Goal: Task Accomplishment & Management: Use online tool/utility

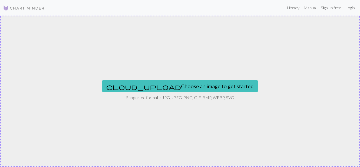
click at [26, 8] on img at bounding box center [24, 8] width 42 height 6
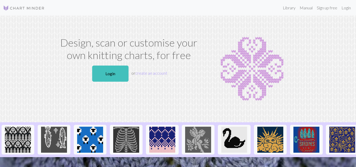
click at [20, 9] on img at bounding box center [24, 8] width 42 height 6
click at [289, 8] on link "Library" at bounding box center [289, 8] width 17 height 10
click at [347, 5] on link "Login" at bounding box center [345, 8] width 13 height 10
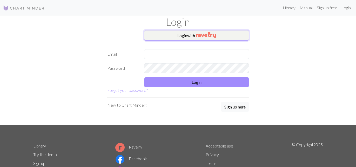
click at [197, 34] on img "button" at bounding box center [206, 35] width 20 height 6
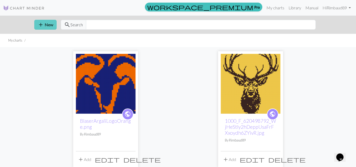
click at [49, 25] on button "add New" at bounding box center [45, 25] width 22 height 10
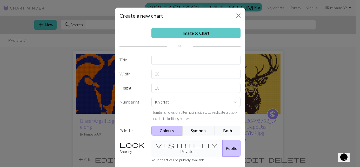
click at [205, 33] on link "Image to Chart" at bounding box center [195, 33] width 89 height 10
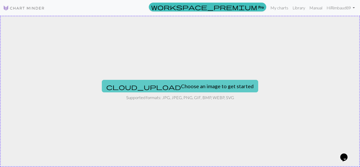
click at [132, 83] on button "cloud_upload Choose an image to get started" at bounding box center [180, 86] width 156 height 12
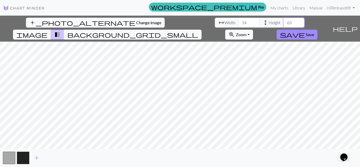
type input "63"
click at [299, 22] on input "63" at bounding box center [293, 23] width 21 height 10
type input "65"
click at [254, 21] on input "65" at bounding box center [248, 23] width 21 height 10
type input "109"
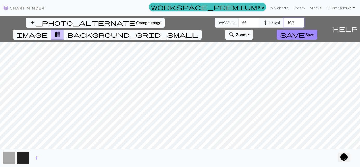
click at [299, 21] on input "109" at bounding box center [293, 23] width 21 height 10
click at [255, 22] on input "94" at bounding box center [248, 23] width 21 height 10
click at [255, 22] on input "96" at bounding box center [248, 23] width 21 height 10
click at [255, 21] on input "97" at bounding box center [248, 23] width 21 height 10
click at [255, 21] on input "98" at bounding box center [248, 23] width 21 height 10
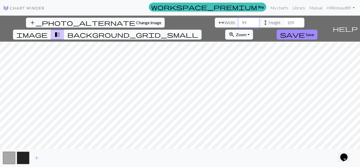
click at [255, 21] on input "99" at bounding box center [248, 23] width 21 height 10
type input "100"
click at [255, 21] on input "100" at bounding box center [248, 23] width 21 height 10
type input "136"
click at [299, 21] on input "136" at bounding box center [293, 23] width 21 height 10
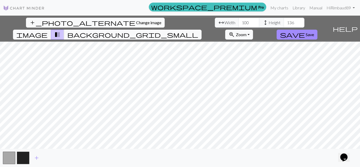
click at [32, 7] on img at bounding box center [24, 8] width 42 height 6
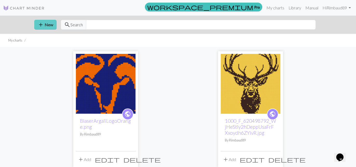
click at [48, 25] on button "add New" at bounding box center [45, 25] width 22 height 10
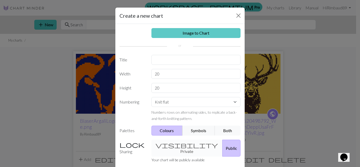
click at [188, 32] on link "Image to Chart" at bounding box center [195, 33] width 89 height 10
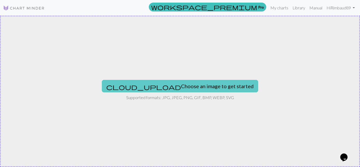
click at [150, 85] on span "cloud_upload" at bounding box center [143, 86] width 75 height 7
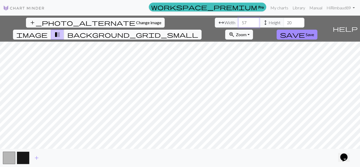
click at [254, 22] on input "57" at bounding box center [248, 23] width 21 height 10
click at [254, 22] on input "58" at bounding box center [248, 23] width 21 height 10
click at [254, 22] on input "72" at bounding box center [248, 23] width 21 height 10
click at [254, 22] on input "81" at bounding box center [248, 23] width 21 height 10
click at [254, 22] on input "82" at bounding box center [248, 23] width 21 height 10
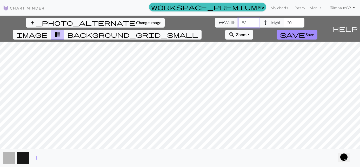
click at [254, 22] on input "83" at bounding box center [248, 23] width 21 height 10
click at [254, 22] on input "84" at bounding box center [248, 23] width 21 height 10
type input "90"
click at [254, 22] on input "90" at bounding box center [248, 23] width 21 height 10
type input "103"
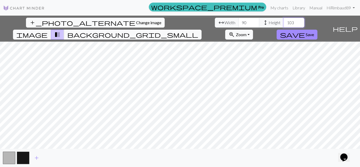
click at [301, 21] on input "103" at bounding box center [293, 23] width 21 height 10
click at [291, 34] on span "save" at bounding box center [292, 34] width 25 height 7
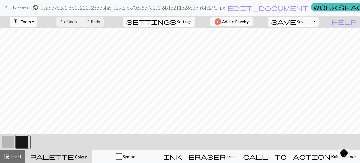
click at [26, 19] on span "Zoom" at bounding box center [25, 21] width 11 height 5
click at [26, 62] on button "50%" at bounding box center [30, 62] width 41 height 8
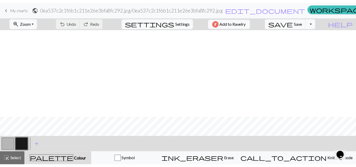
scroll to position [243, 0]
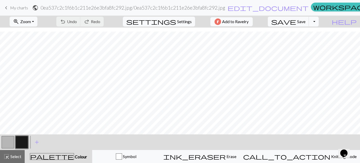
click at [18, 8] on span "My charts" at bounding box center [19, 7] width 18 height 5
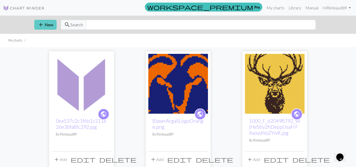
click at [50, 24] on button "add New" at bounding box center [45, 25] width 22 height 10
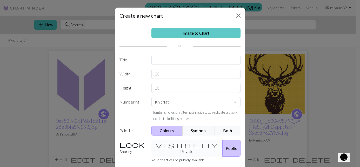
click at [200, 31] on link "Image to Chart" at bounding box center [195, 33] width 89 height 10
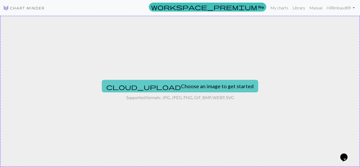
click at [145, 84] on span "cloud_upload" at bounding box center [143, 86] width 75 height 7
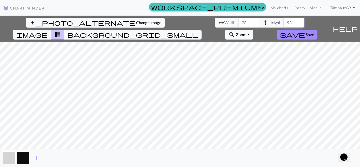
type input "94"
click at [300, 22] on input "94" at bounding box center [293, 23] width 21 height 10
type input "84"
click at [255, 21] on input "84" at bounding box center [248, 23] width 21 height 10
click at [300, 22] on input "96" at bounding box center [293, 23] width 21 height 10
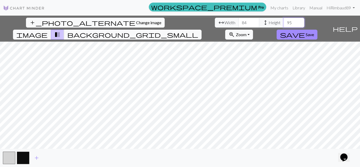
click at [299, 24] on input "95" at bounding box center [293, 23] width 21 height 10
click at [299, 24] on input "90" at bounding box center [293, 23] width 21 height 10
drag, startPoint x: 289, startPoint y: 22, endPoint x: 285, endPoint y: 22, distance: 3.9
click at [285, 22] on input "90" at bounding box center [293, 23] width 21 height 10
type input "50"
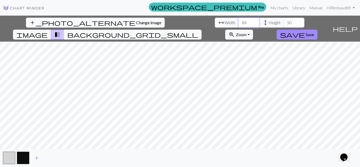
click at [250, 23] on input "84" at bounding box center [248, 23] width 21 height 10
click at [242, 23] on input "84" at bounding box center [248, 23] width 21 height 10
click at [254, 22] on input "85" at bounding box center [248, 23] width 21 height 10
click at [254, 22] on input "86" at bounding box center [248, 23] width 21 height 10
type input "87"
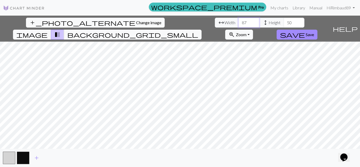
click at [254, 22] on input "87" at bounding box center [248, 23] width 21 height 10
click at [15, 6] on img at bounding box center [24, 8] width 42 height 6
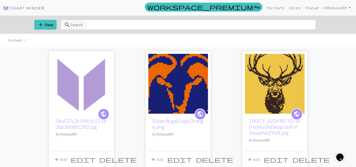
click at [112, 158] on span "delete" at bounding box center [117, 159] width 37 height 7
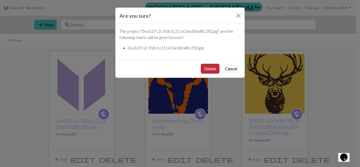
click at [214, 66] on button "Delete" at bounding box center [210, 69] width 19 height 10
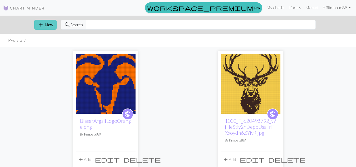
click at [46, 25] on button "add New" at bounding box center [45, 25] width 22 height 10
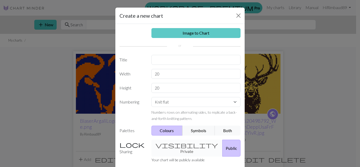
click at [196, 35] on link "Image to Chart" at bounding box center [195, 33] width 89 height 10
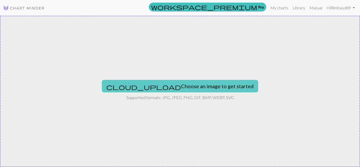
click at [149, 81] on button "cloud_upload Choose an image to get started" at bounding box center [180, 86] width 156 height 12
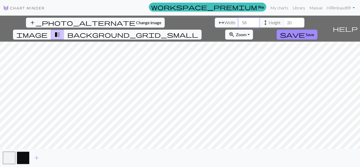
click at [254, 22] on input "58" at bounding box center [248, 23] width 21 height 10
click at [254, 22] on input "72" at bounding box center [248, 23] width 21 height 10
click at [254, 23] on input "71" at bounding box center [248, 23] width 21 height 10
click at [254, 23] on input "70" at bounding box center [248, 23] width 21 height 10
click at [254, 23] on input "69" at bounding box center [248, 23] width 21 height 10
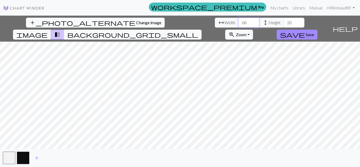
click at [254, 23] on input "68" at bounding box center [248, 23] width 21 height 10
click at [254, 23] on input "67" at bounding box center [248, 23] width 21 height 10
click at [254, 23] on input "66" at bounding box center [248, 23] width 21 height 10
click at [254, 23] on input "65" at bounding box center [248, 23] width 21 height 10
click at [254, 23] on input "64" at bounding box center [248, 23] width 21 height 10
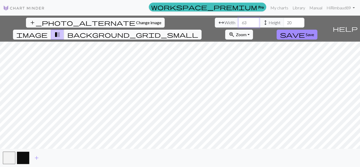
click at [254, 23] on input "63" at bounding box center [248, 23] width 21 height 10
click at [254, 23] on input "62" at bounding box center [248, 23] width 21 height 10
click at [254, 23] on input "61" at bounding box center [248, 23] width 21 height 10
type input "60"
click at [254, 23] on input "60" at bounding box center [248, 23] width 21 height 10
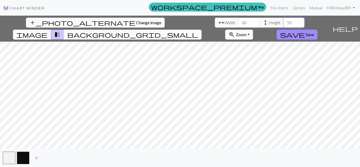
click at [299, 22] on input "55" at bounding box center [293, 23] width 21 height 10
click at [299, 22] on input "74" at bounding box center [293, 23] width 21 height 10
click at [299, 22] on input "75" at bounding box center [293, 23] width 21 height 10
click at [299, 22] on input "76" at bounding box center [293, 23] width 21 height 10
click at [299, 23] on input "58" at bounding box center [293, 23] width 21 height 10
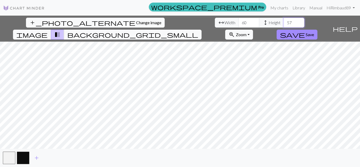
click at [299, 23] on input "56" at bounding box center [293, 23] width 21 height 10
click at [299, 23] on input "55" at bounding box center [293, 23] width 21 height 10
click at [299, 21] on input "56" at bounding box center [293, 23] width 21 height 10
click at [299, 21] on input "57" at bounding box center [293, 23] width 21 height 10
click at [299, 23] on input "56" at bounding box center [293, 23] width 21 height 10
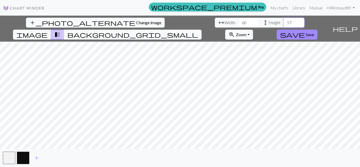
type input "57"
click at [299, 22] on input "57" at bounding box center [293, 23] width 21 height 10
click at [254, 22] on input "61" at bounding box center [248, 23] width 21 height 10
click at [254, 22] on input "62" at bounding box center [248, 23] width 21 height 10
click at [254, 22] on input "63" at bounding box center [248, 23] width 21 height 10
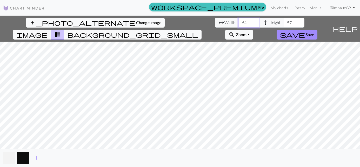
type input "64"
click at [254, 22] on input "64" at bounding box center [248, 23] width 21 height 10
click at [285, 33] on span "save" at bounding box center [292, 34] width 25 height 7
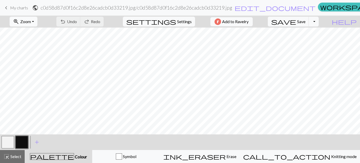
click at [32, 20] on button "zoom_in Zoom Zoom" at bounding box center [24, 22] width 28 height 10
click at [23, 58] on div "Fit all Fit width Fit height 50% 100% 150% 200%" at bounding box center [31, 59] width 42 height 67
click at [28, 21] on span "Zoom" at bounding box center [25, 21] width 11 height 5
click at [25, 64] on button "50%" at bounding box center [30, 62] width 41 height 8
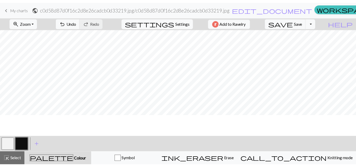
scroll to position [37, 0]
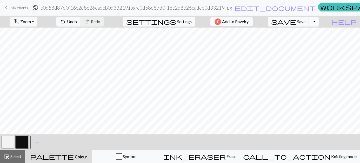
click at [20, 6] on span "My charts" at bounding box center [19, 7] width 18 height 5
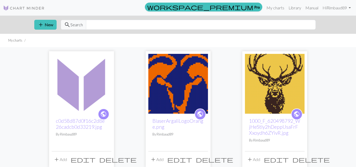
click at [120, 156] on span "delete" at bounding box center [117, 159] width 37 height 7
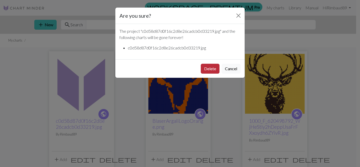
click at [211, 70] on button "Delete" at bounding box center [210, 69] width 19 height 10
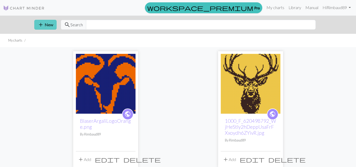
click at [51, 24] on button "add New" at bounding box center [45, 25] width 22 height 10
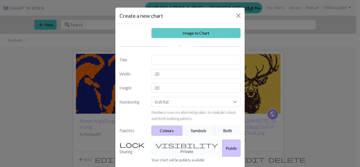
click at [205, 30] on link "Image to Chart" at bounding box center [195, 33] width 89 height 10
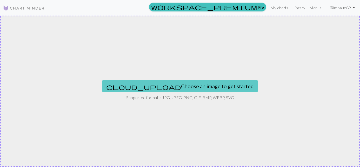
click at [154, 88] on span "cloud_upload" at bounding box center [143, 86] width 75 height 7
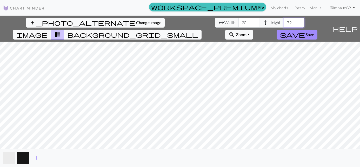
type input "72"
click at [299, 22] on input "72" at bounding box center [293, 23] width 21 height 10
type input "72"
click at [254, 21] on input "72" at bounding box center [248, 23] width 21 height 10
click at [286, 21] on input "72" at bounding box center [293, 23] width 21 height 10
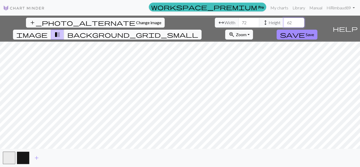
type input "62"
click at [247, 20] on input "72" at bounding box center [248, 23] width 21 height 10
click at [31, 10] on img at bounding box center [24, 8] width 42 height 6
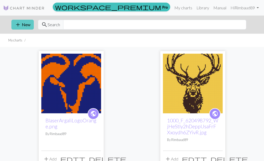
click at [23, 24] on button "add New" at bounding box center [22, 25] width 22 height 10
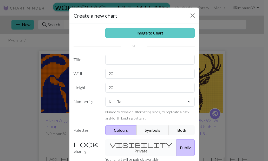
click at [129, 32] on link "Image to Chart" at bounding box center [149, 33] width 89 height 10
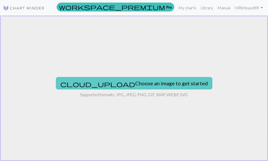
click at [152, 81] on button "cloud_upload Choose an image to get started" at bounding box center [134, 83] width 156 height 12
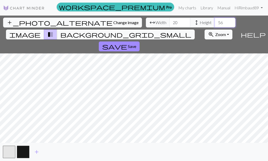
click at [230, 22] on input "56" at bounding box center [224, 23] width 21 height 10
click at [230, 22] on input "65" at bounding box center [224, 23] width 21 height 10
click at [230, 22] on input "66" at bounding box center [224, 23] width 21 height 10
click at [230, 22] on input "67" at bounding box center [224, 23] width 21 height 10
click at [230, 22] on input "68" at bounding box center [224, 23] width 21 height 10
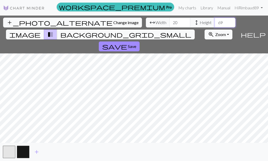
click at [230, 22] on input "69" at bounding box center [224, 23] width 21 height 10
type input "70"
click at [230, 22] on input "70" at bounding box center [224, 23] width 21 height 10
click at [185, 22] on input "44" at bounding box center [179, 23] width 21 height 10
click at [185, 22] on input "45" at bounding box center [179, 23] width 21 height 10
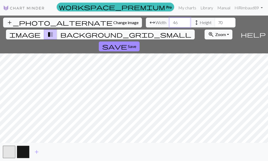
click at [185, 22] on input "46" at bounding box center [179, 23] width 21 height 10
click at [185, 22] on input "48" at bounding box center [179, 23] width 21 height 10
click at [185, 22] on input "49" at bounding box center [179, 23] width 21 height 10
click at [185, 22] on input "50" at bounding box center [179, 23] width 21 height 10
click at [185, 22] on input "51" at bounding box center [179, 23] width 21 height 10
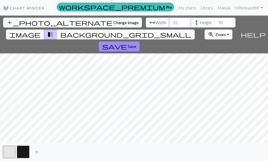
click at [185, 22] on input "52" at bounding box center [179, 23] width 21 height 10
click at [185, 22] on input "59" at bounding box center [179, 23] width 21 height 10
click at [185, 22] on input "60" at bounding box center [179, 23] width 21 height 10
click at [185, 22] on input "71" at bounding box center [179, 23] width 21 height 10
type input "70"
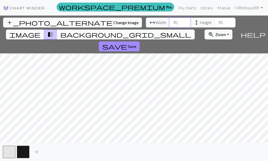
click at [186, 23] on input "70" at bounding box center [179, 23] width 21 height 10
click at [230, 21] on input "71" at bounding box center [224, 23] width 21 height 10
click at [230, 21] on input "72" at bounding box center [224, 23] width 21 height 10
click at [230, 23] on input "71" at bounding box center [224, 23] width 21 height 10
click at [230, 23] on input "70" at bounding box center [224, 23] width 21 height 10
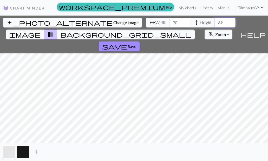
click at [230, 23] on input "69" at bounding box center [224, 23] width 21 height 10
click at [230, 23] on input "68" at bounding box center [224, 23] width 21 height 10
click at [230, 23] on input "67" at bounding box center [224, 23] width 21 height 10
click at [230, 23] on input "66" at bounding box center [224, 23] width 21 height 10
click at [230, 23] on input "65" at bounding box center [224, 23] width 21 height 10
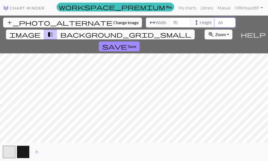
click at [230, 23] on input "64" at bounding box center [224, 23] width 21 height 10
type input "43"
click at [230, 23] on input "43" at bounding box center [224, 23] width 21 height 10
click at [23, 7] on img at bounding box center [24, 8] width 42 height 6
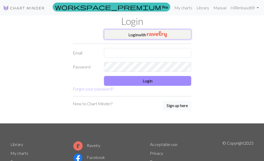
click at [135, 33] on button "Login with" at bounding box center [147, 34] width 87 height 10
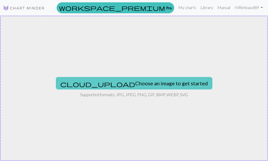
click at [122, 82] on span "cloud_upload" at bounding box center [97, 83] width 75 height 7
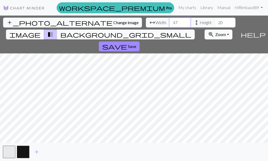
click at [185, 22] on input "47" at bounding box center [179, 23] width 21 height 10
click at [185, 22] on input "62" at bounding box center [179, 23] width 21 height 10
click at [185, 22] on input "67" at bounding box center [179, 23] width 21 height 10
click at [185, 22] on input "68" at bounding box center [179, 23] width 21 height 10
click at [185, 22] on input "69" at bounding box center [179, 23] width 21 height 10
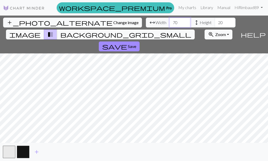
type input "70"
click at [185, 22] on input "70" at bounding box center [179, 23] width 21 height 10
type input "61"
click at [230, 22] on input "61" at bounding box center [224, 23] width 21 height 10
click at [115, 44] on span "save" at bounding box center [114, 46] width 25 height 7
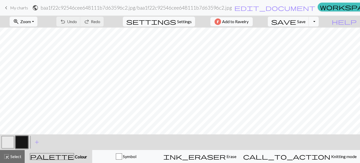
click at [24, 138] on button "button" at bounding box center [22, 142] width 12 height 12
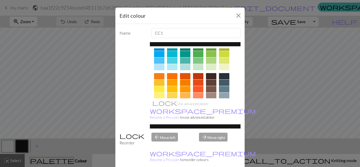
scroll to position [52, 0]
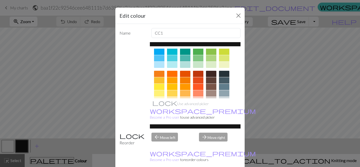
click at [210, 79] on div at bounding box center [211, 80] width 10 height 6
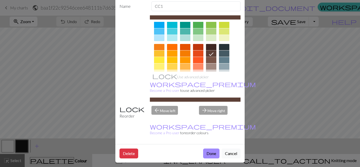
scroll to position [30, 0]
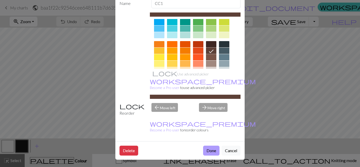
click at [209, 151] on button "Done" at bounding box center [211, 150] width 16 height 10
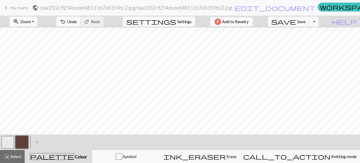
click at [9, 139] on button "button" at bounding box center [8, 142] width 12 height 12
click at [6, 142] on button "button" at bounding box center [8, 142] width 12 height 12
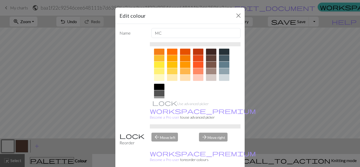
scroll to position [78, 0]
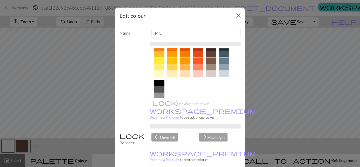
click at [160, 54] on div at bounding box center [159, 54] width 10 height 6
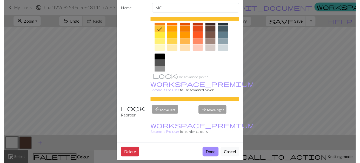
scroll to position [30, 0]
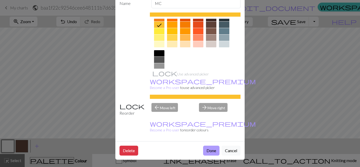
click at [208, 151] on button "Done" at bounding box center [211, 150] width 16 height 10
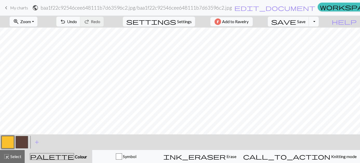
click at [28, 20] on span "Zoom" at bounding box center [25, 21] width 11 height 5
click at [26, 63] on button "50%" at bounding box center [30, 62] width 41 height 8
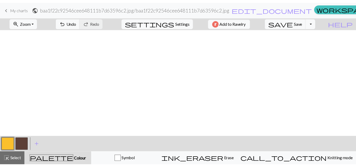
scroll to position [0, 0]
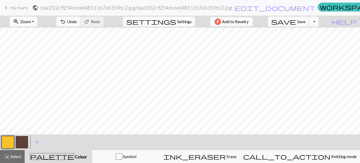
click at [267, 22] on span "Save" at bounding box center [301, 21] width 8 height 5
click at [267, 19] on button "Toggle Dropdown" at bounding box center [314, 22] width 10 height 10
click at [259, 41] on button "save_alt Download" at bounding box center [276, 41] width 86 height 8
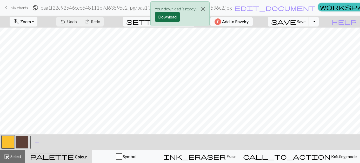
click at [168, 14] on button "Download" at bounding box center [167, 17] width 25 height 10
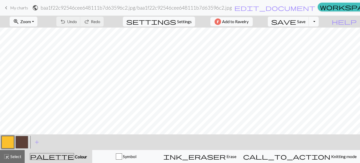
click at [18, 8] on span "My charts" at bounding box center [19, 7] width 18 height 5
